Goal: Task Accomplishment & Management: Manage account settings

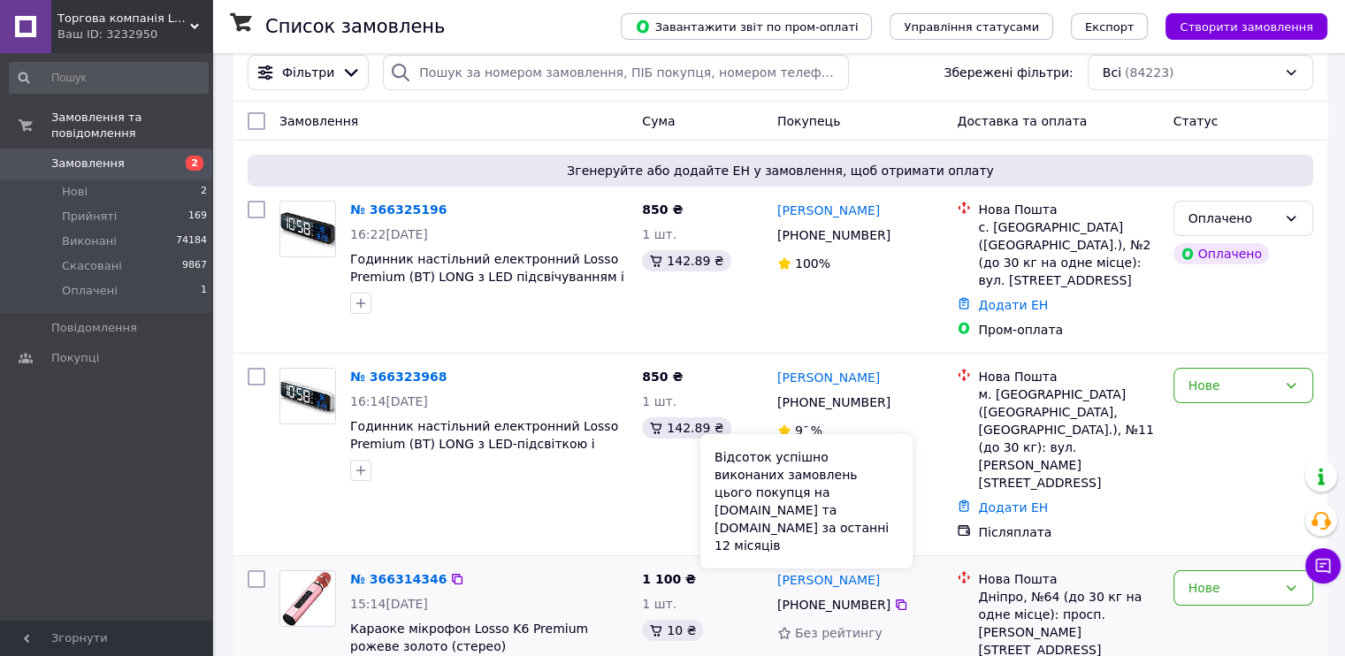
scroll to position [58, 0]
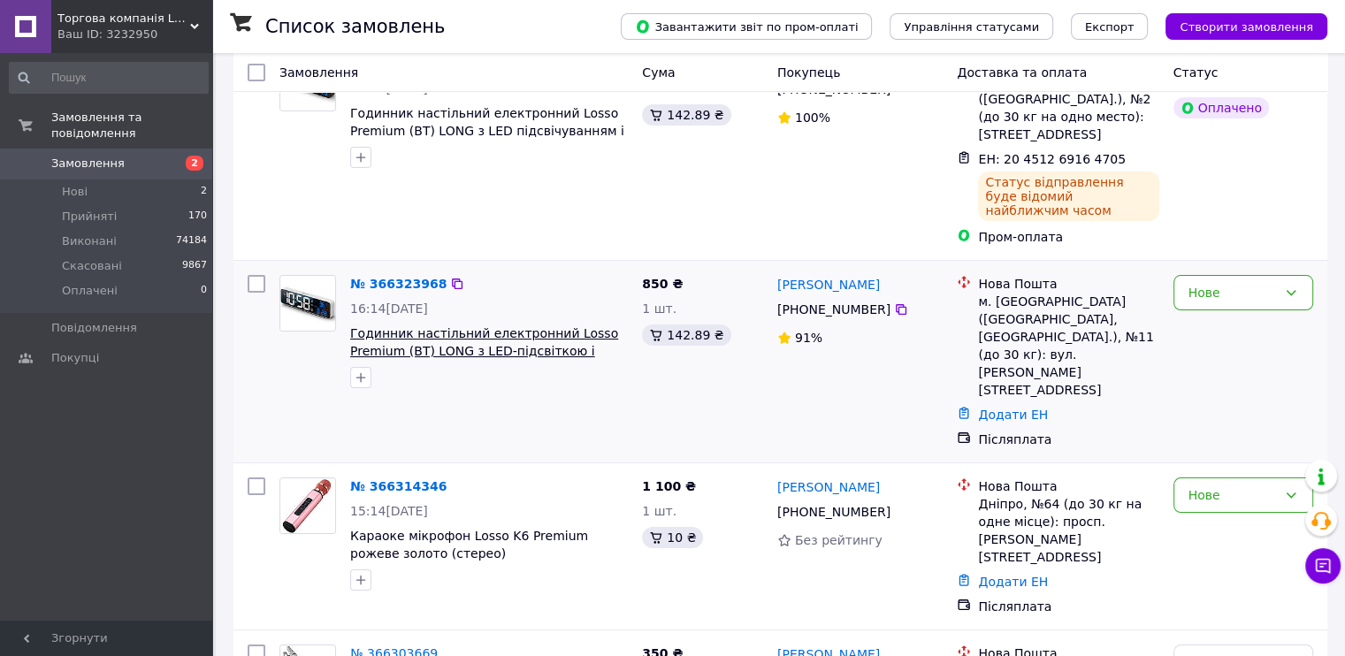
scroll to position [177, 0]
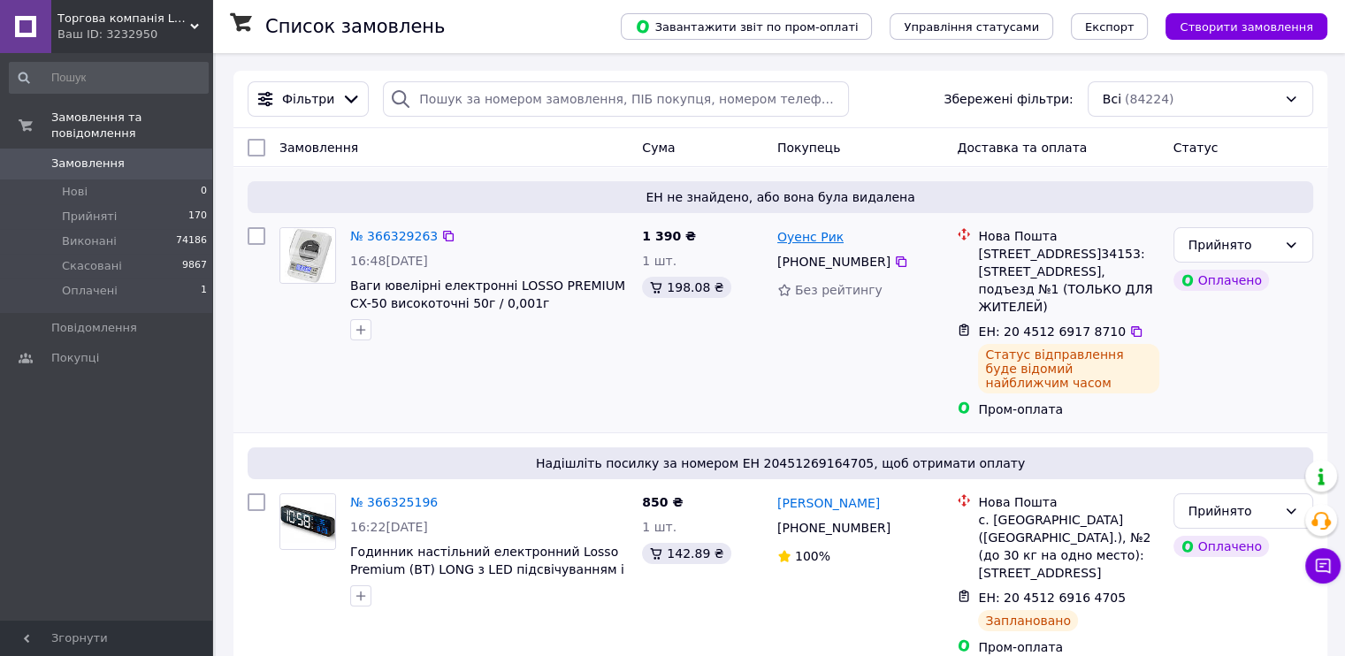
click at [796, 241] on link "Оуенс Рик" at bounding box center [810, 237] width 66 height 18
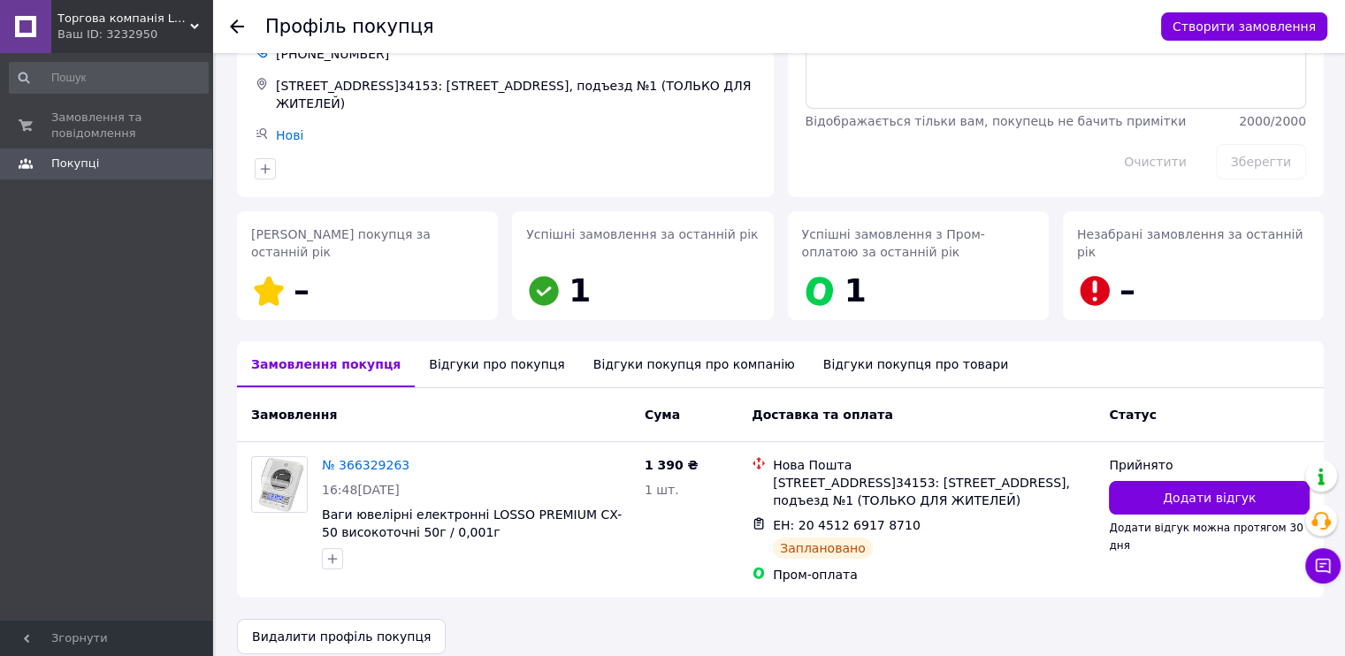
scroll to position [154, 0]
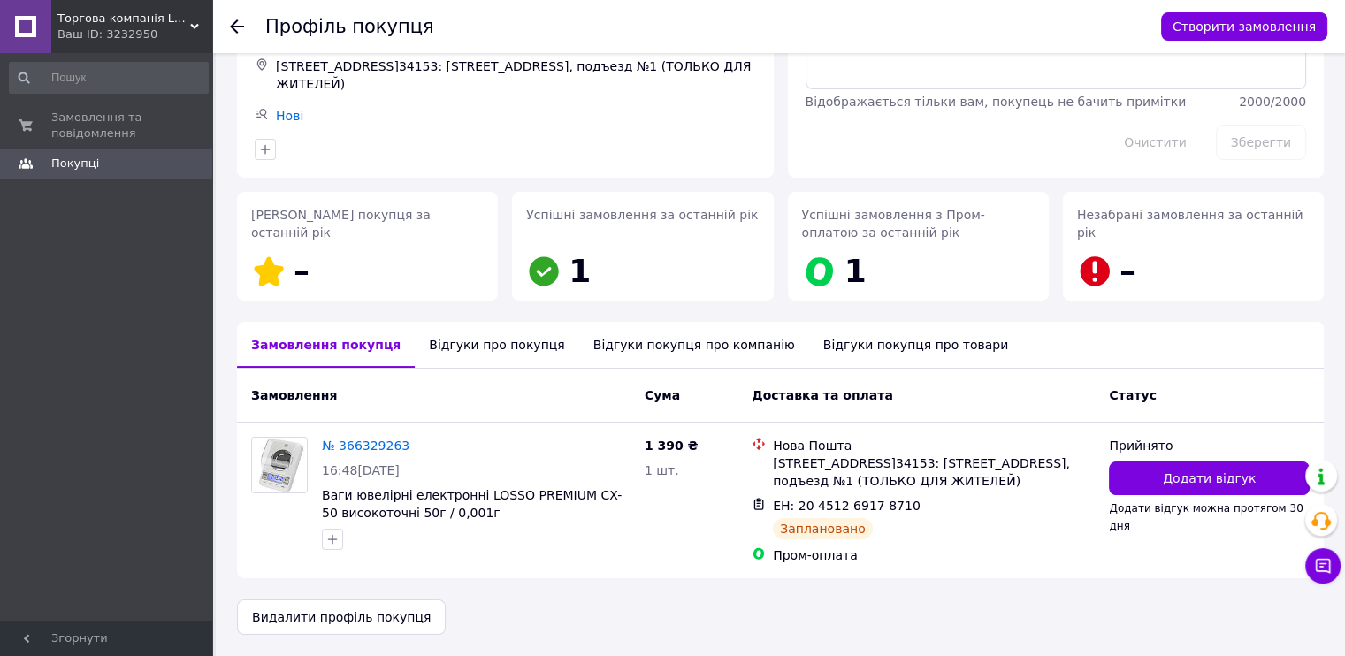
click at [474, 333] on div "Відгуки про покупця" at bounding box center [497, 345] width 164 height 46
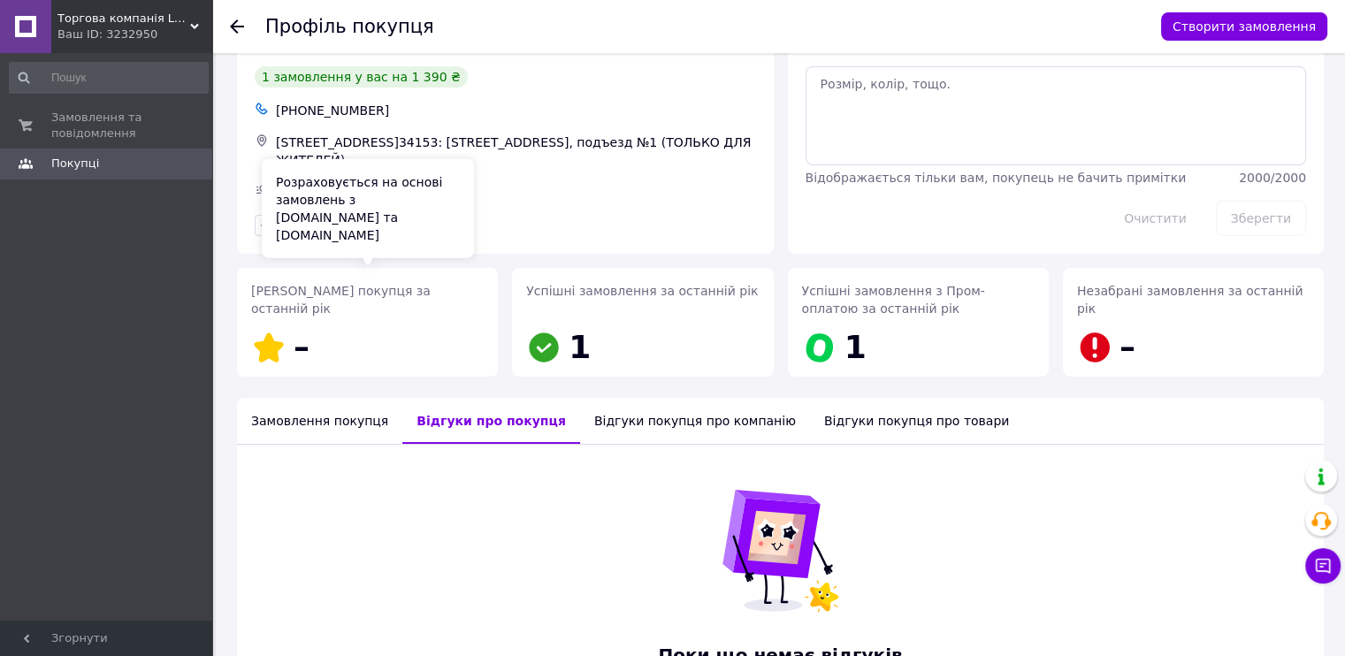
scroll to position [0, 0]
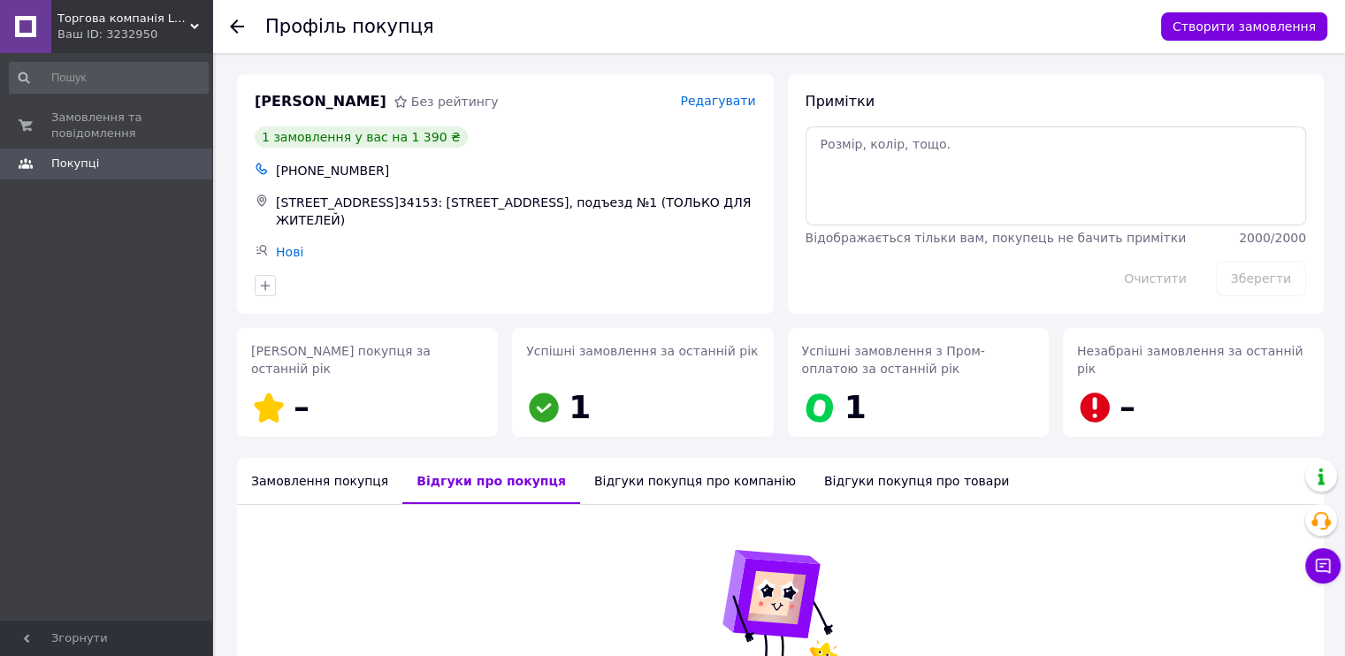
click at [235, 26] on use at bounding box center [237, 26] width 14 height 14
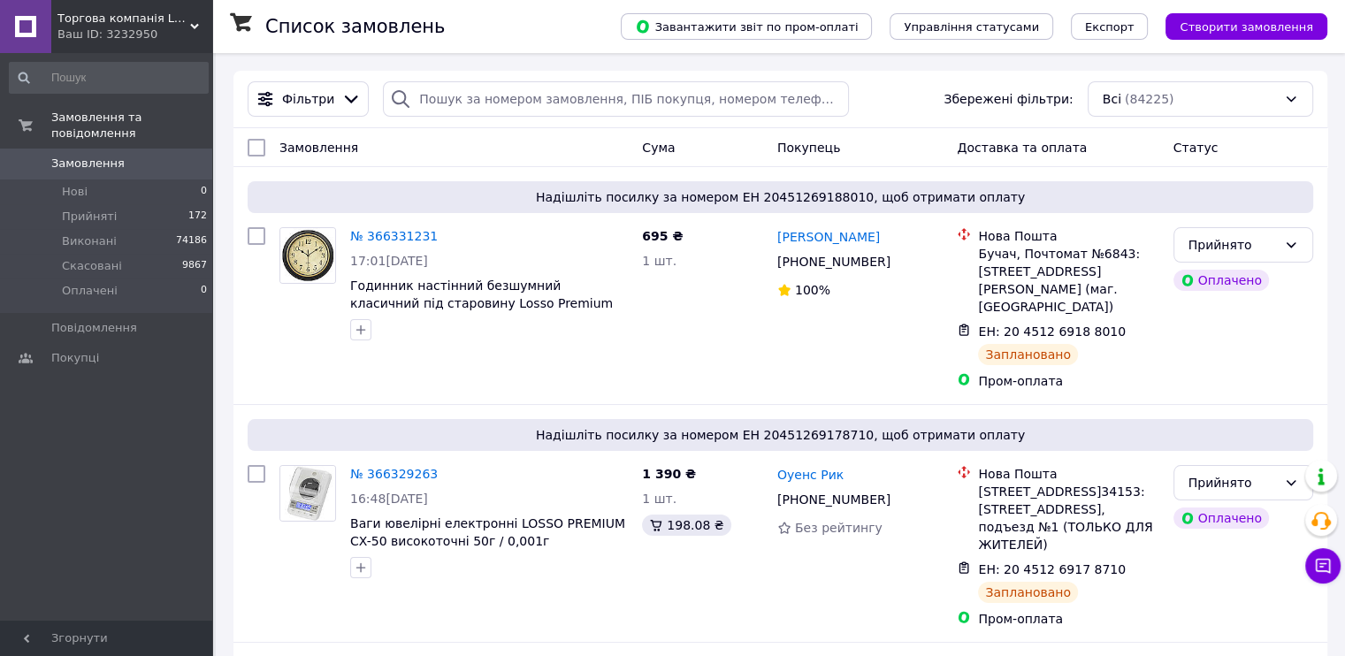
click at [195, 15] on div "Торгова компанія LOSSO Ваш ID: 3232950" at bounding box center [131, 26] width 161 height 53
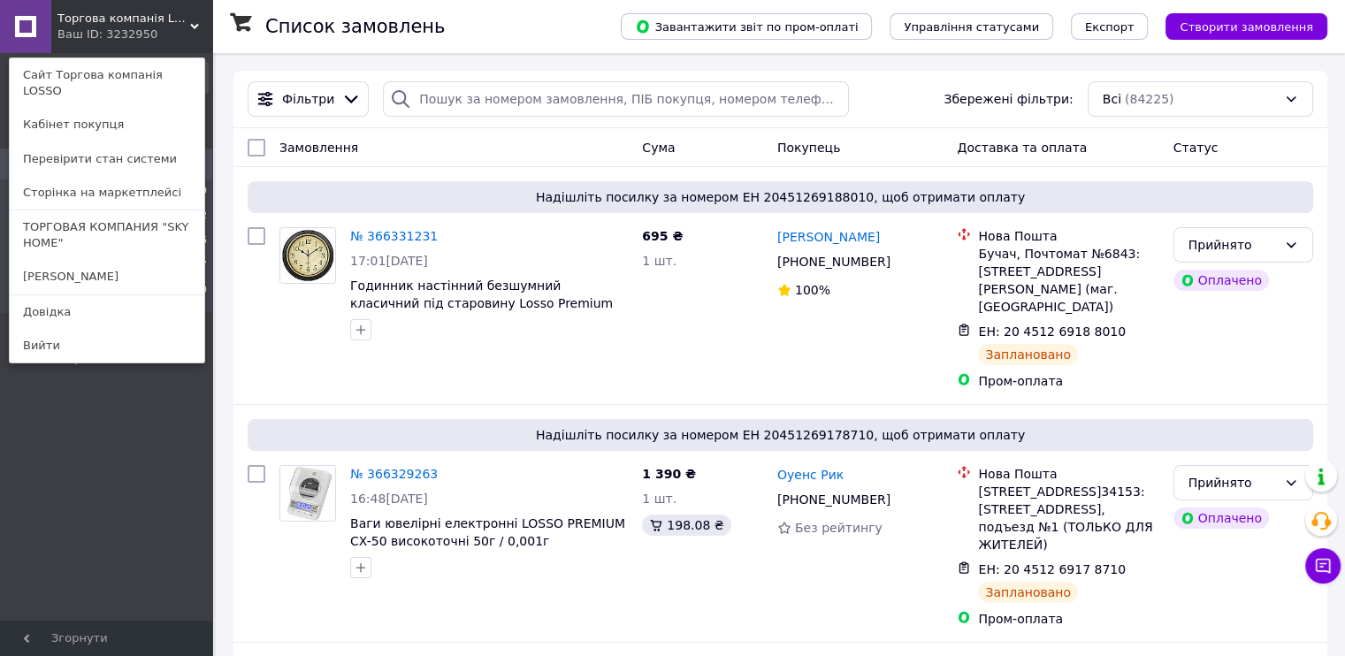
click at [183, 210] on link "ТОРГОВАЯ КОМПАНИЯ "SKY HOME"" at bounding box center [107, 235] width 195 height 50
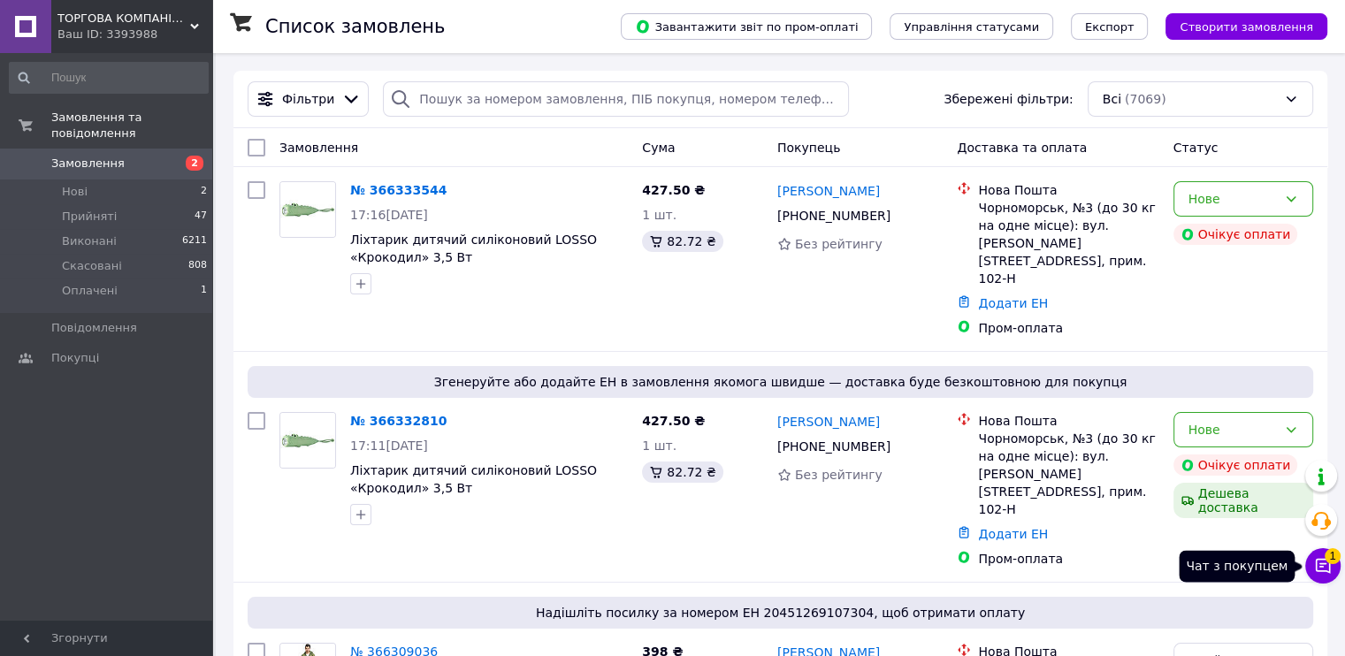
click at [1320, 564] on icon at bounding box center [1323, 566] width 15 height 15
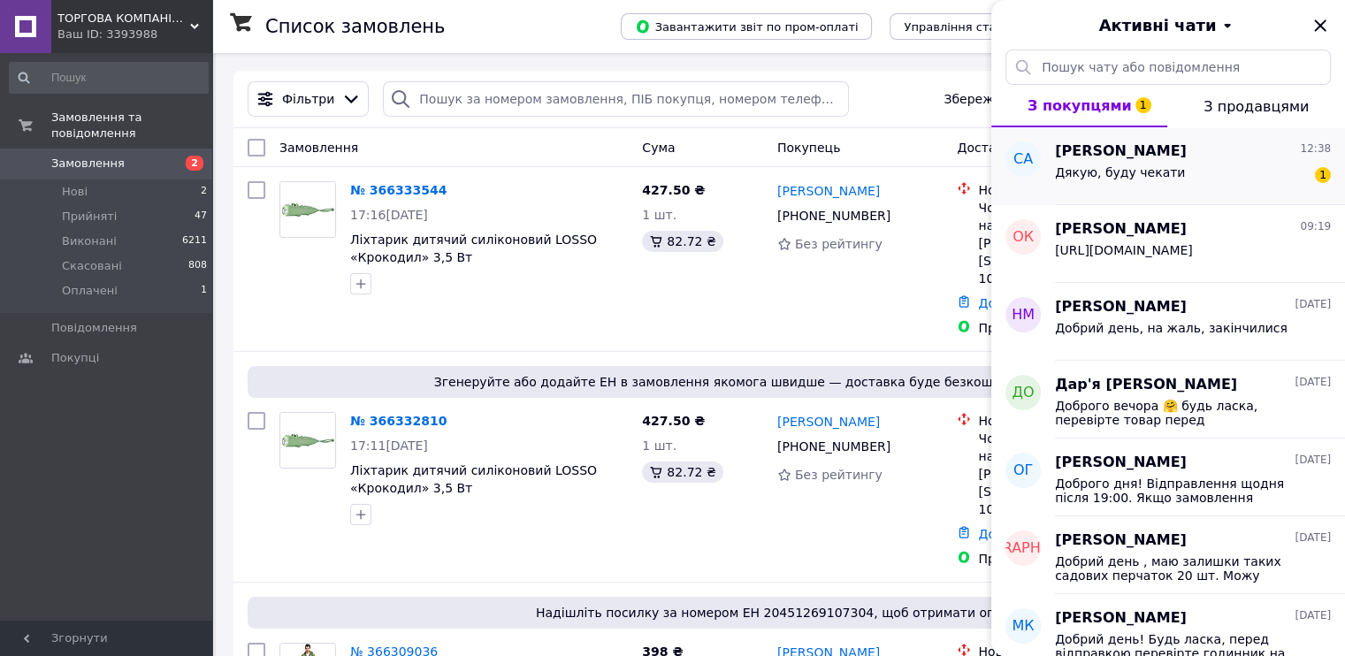
click at [1211, 180] on div "Дякую, буду чекати 1" at bounding box center [1193, 176] width 276 height 28
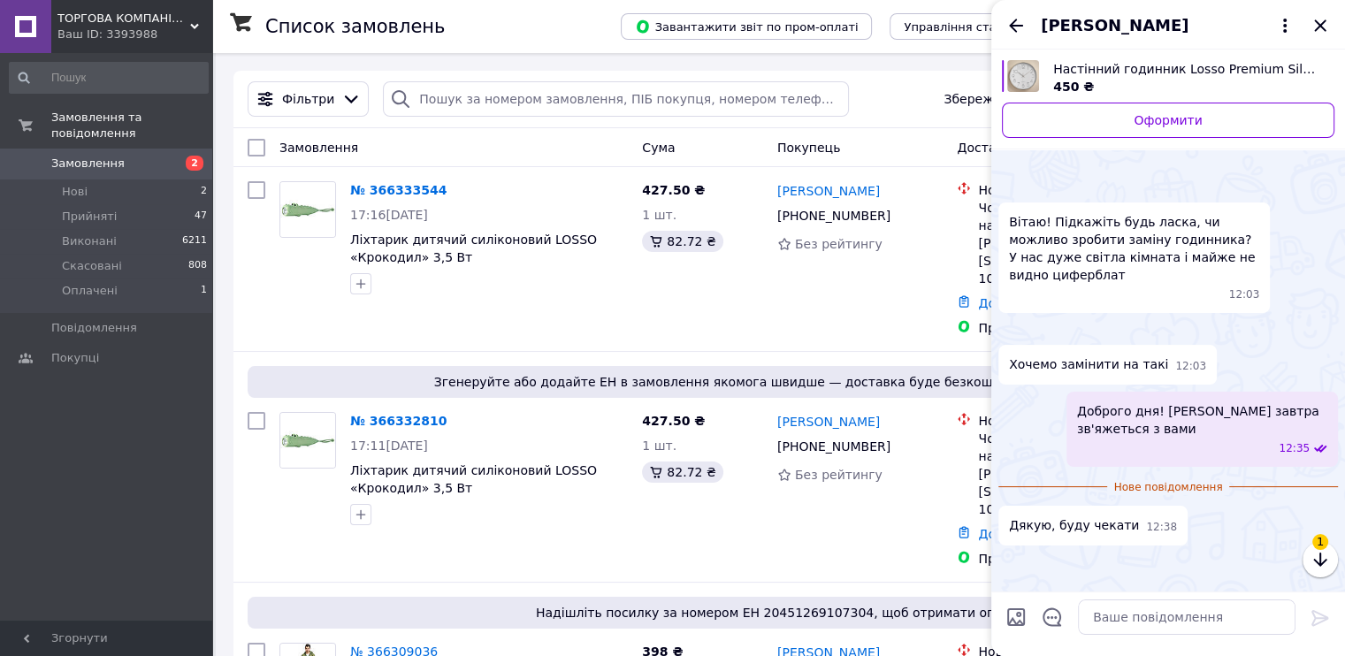
scroll to position [191, 0]
click at [1320, 24] on icon "Закрити" at bounding box center [1319, 24] width 11 height 11
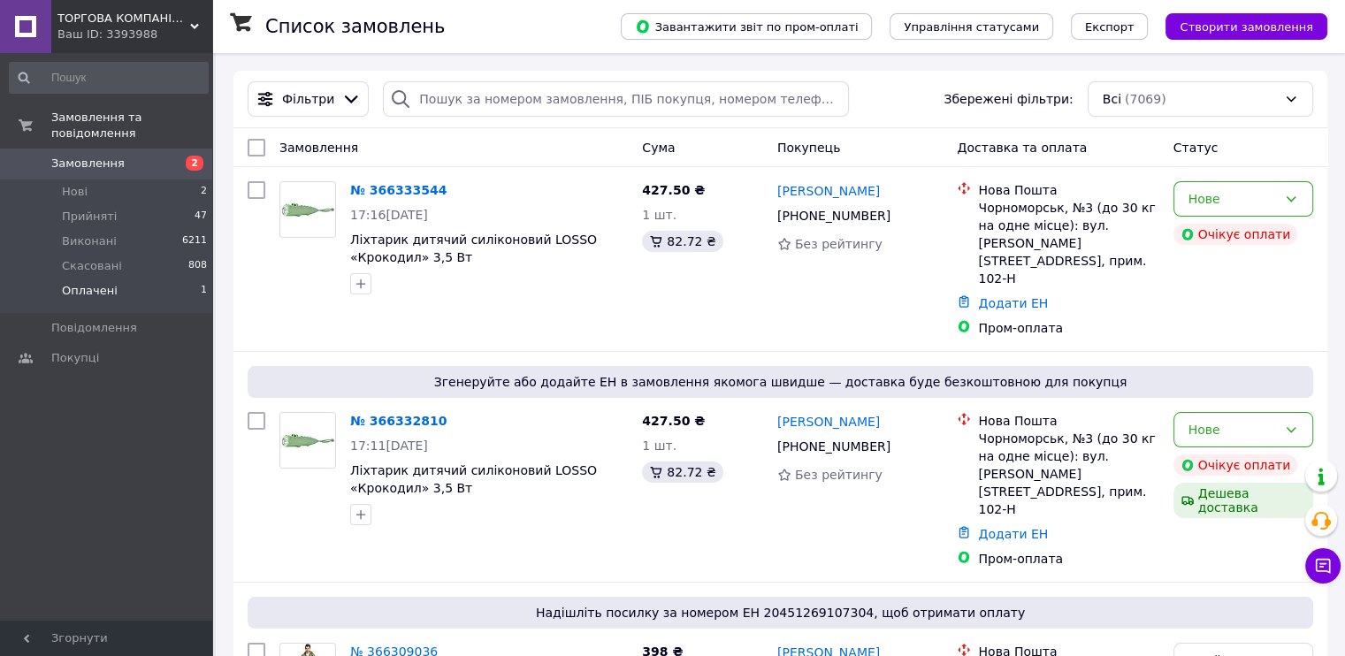
click at [113, 279] on li "Оплачені 1" at bounding box center [109, 296] width 218 height 34
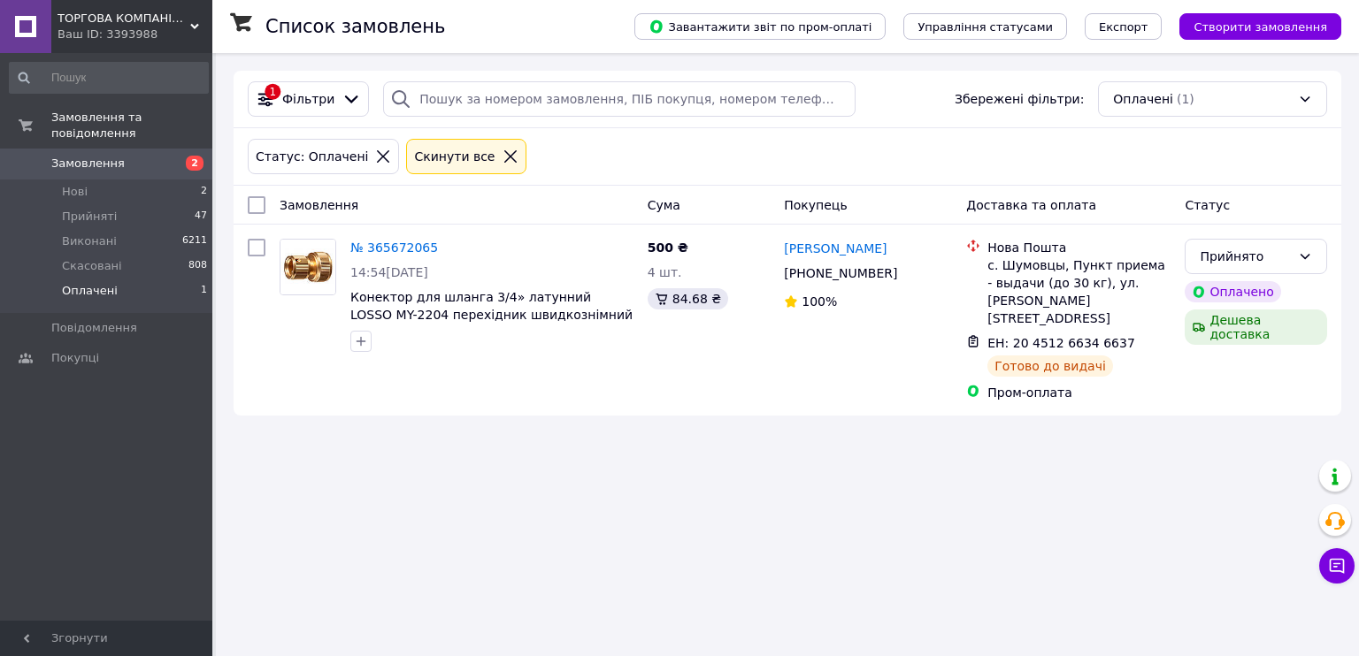
click at [201, 30] on div "Ваш ID: 3393988" at bounding box center [134, 35] width 155 height 16
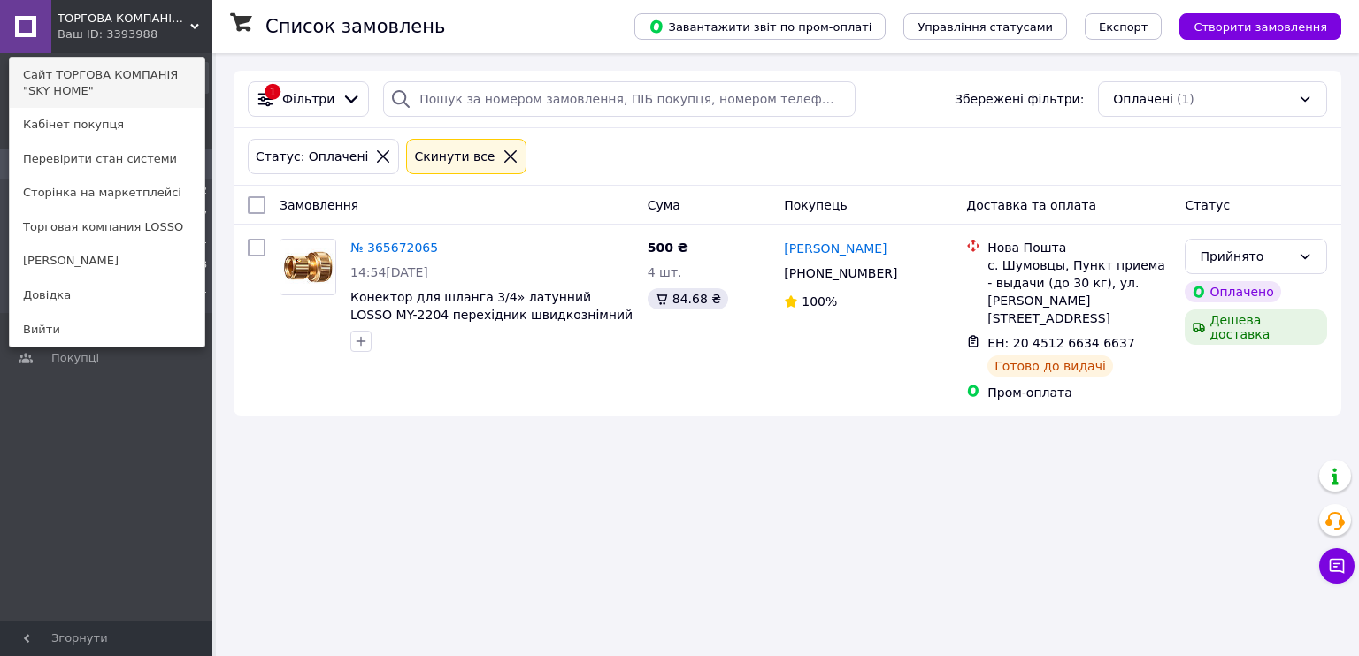
click at [143, 80] on link "Сайт ТОРГОВА КОМПАНІЯ "SKY HOME"" at bounding box center [107, 83] width 195 height 50
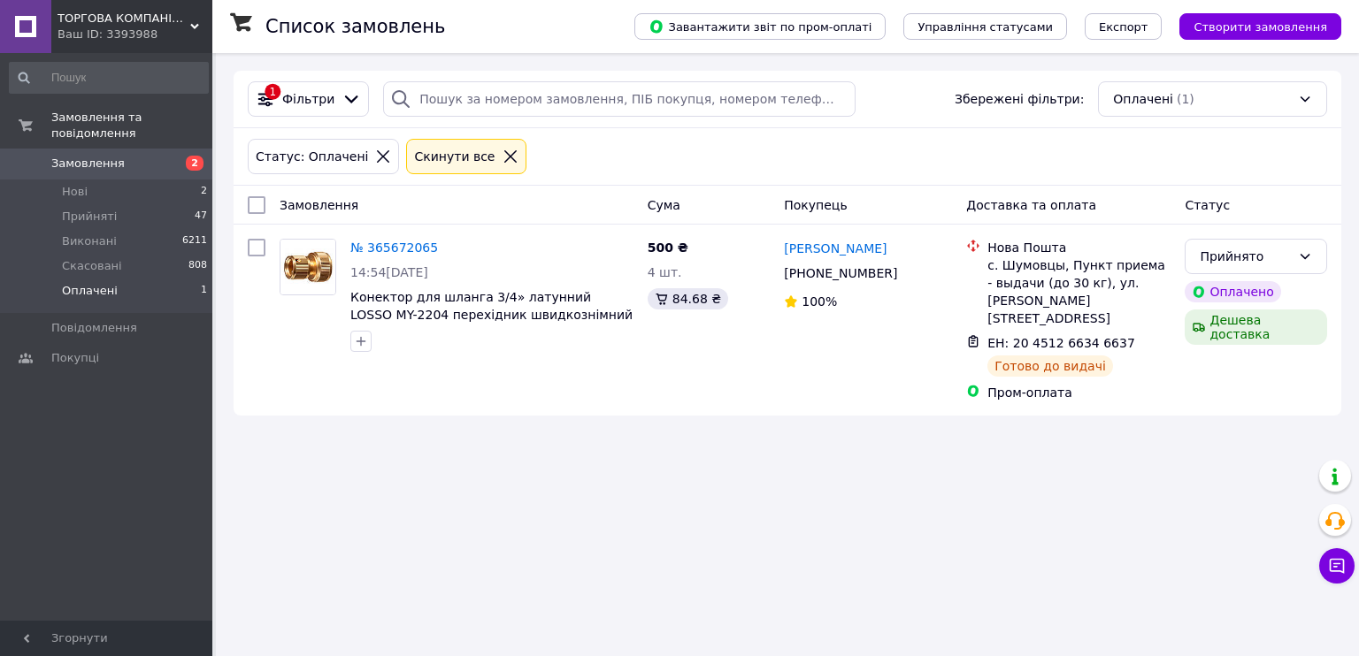
click at [109, 156] on span "Замовлення" at bounding box center [87, 164] width 73 height 16
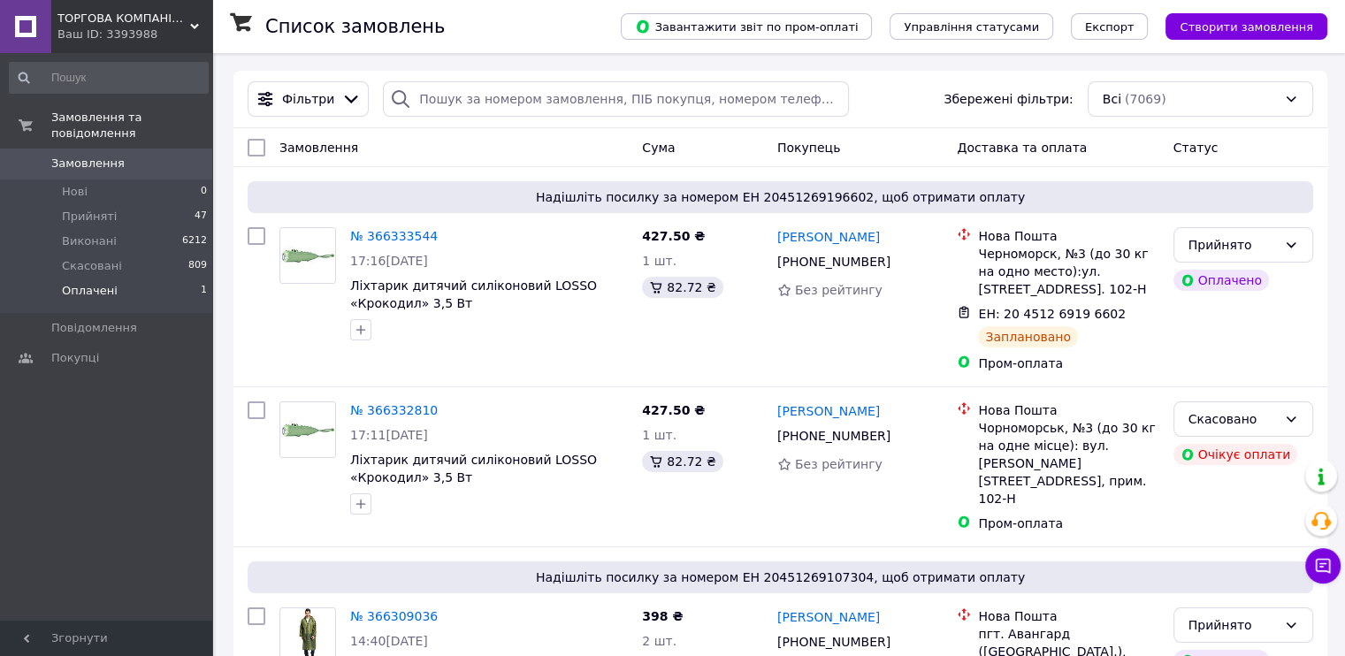
click at [162, 279] on li "Оплачені 1" at bounding box center [109, 296] width 218 height 34
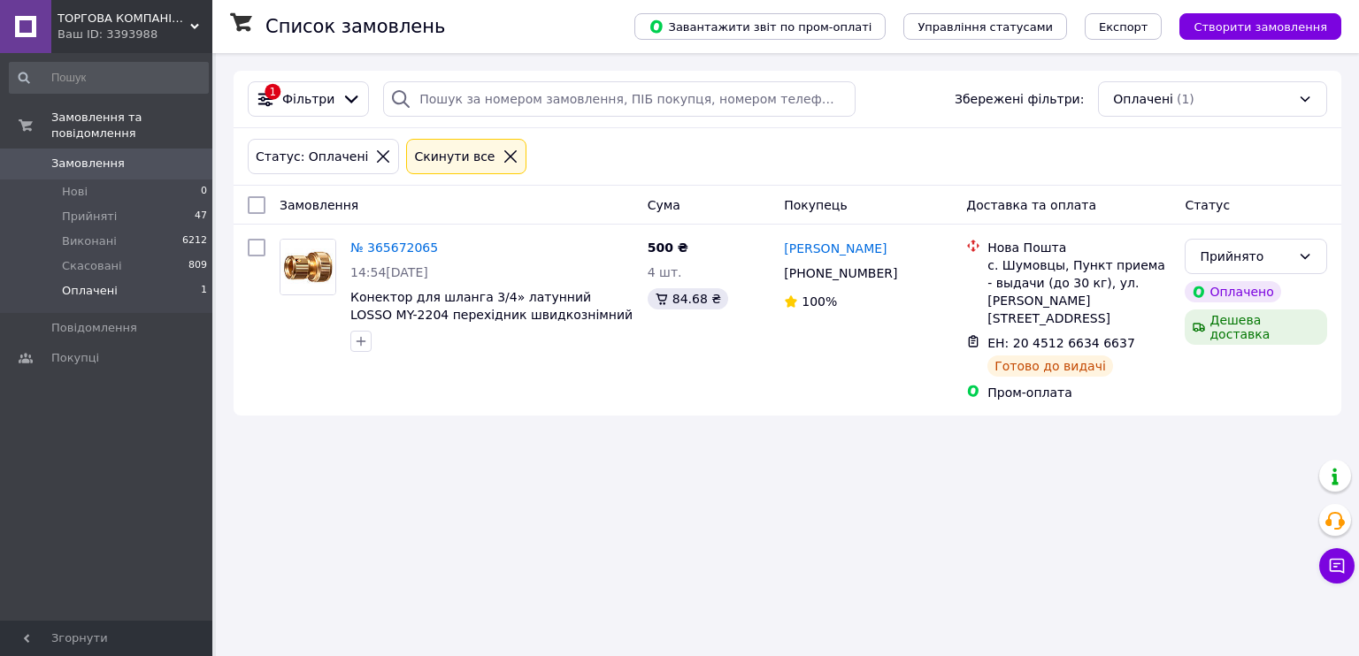
click at [195, 19] on div "ТОРГОВА КОМПАНІЯ "SKY HOME" Ваш ID: 3393988" at bounding box center [131, 26] width 161 height 53
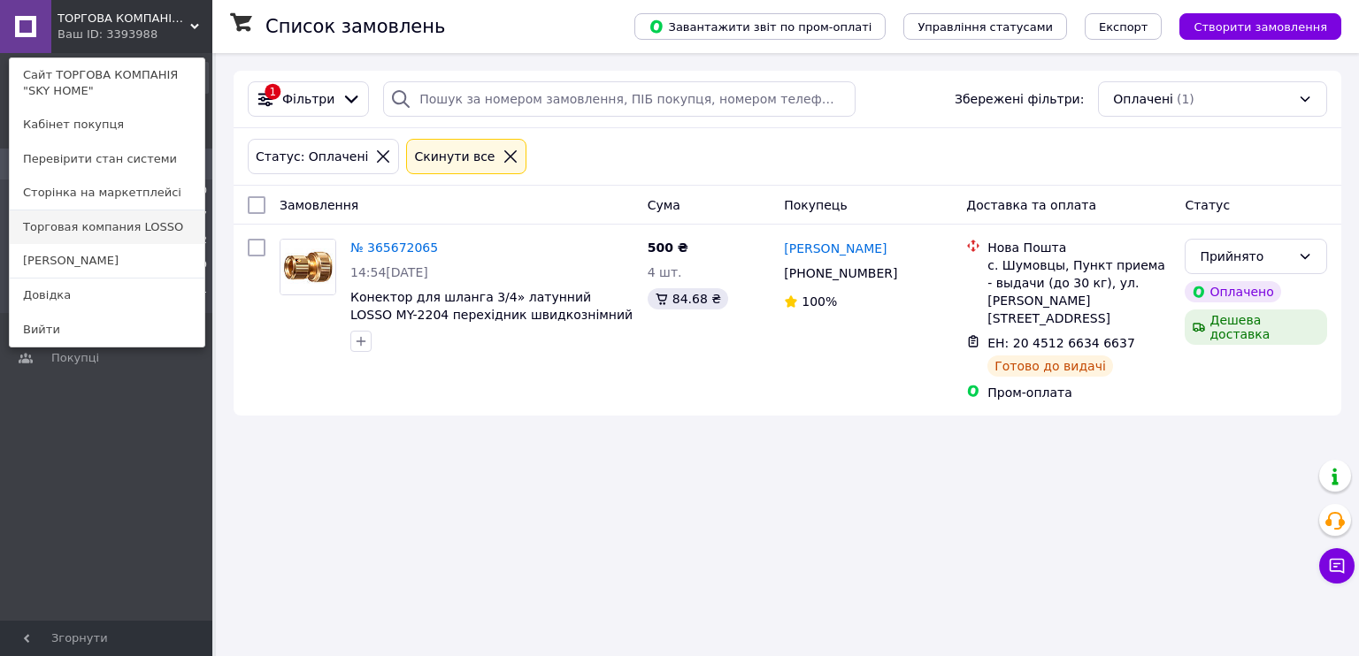
click at [155, 233] on link "Торговая компания LOSSO" at bounding box center [107, 227] width 195 height 34
